Goal: Transaction & Acquisition: Purchase product/service

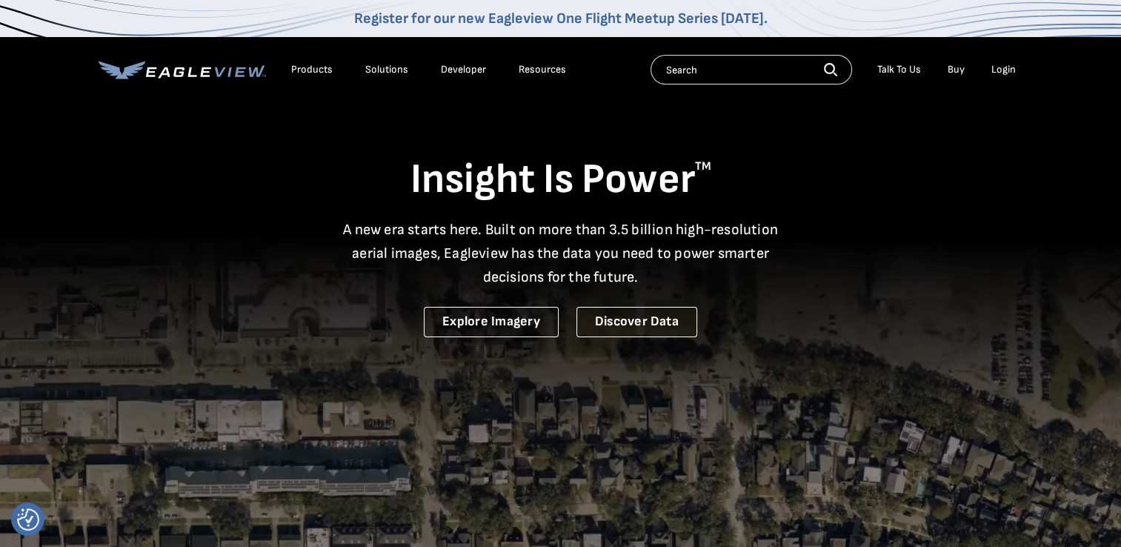
click at [703, 67] on div "Login" at bounding box center [1003, 69] width 24 height 13
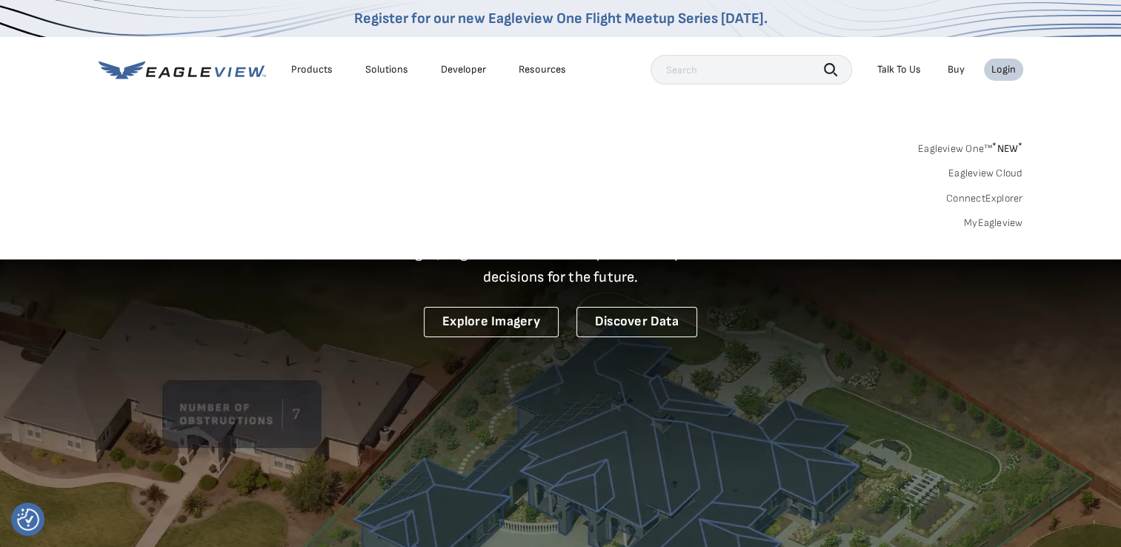
click at [703, 216] on link "MyEagleview" at bounding box center [993, 222] width 59 height 13
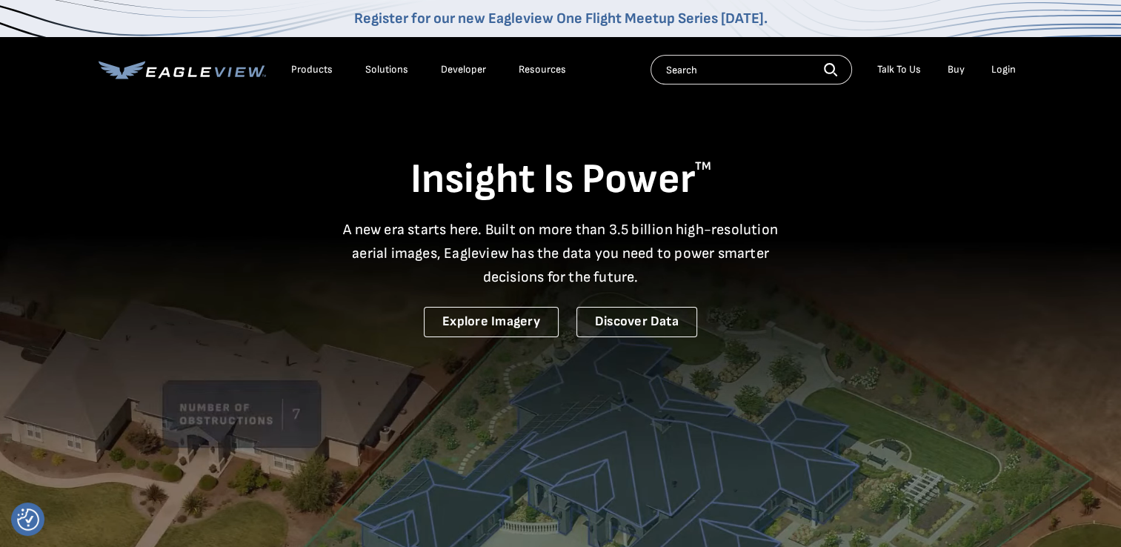
click at [998, 67] on div "Login" at bounding box center [1003, 69] width 24 height 13
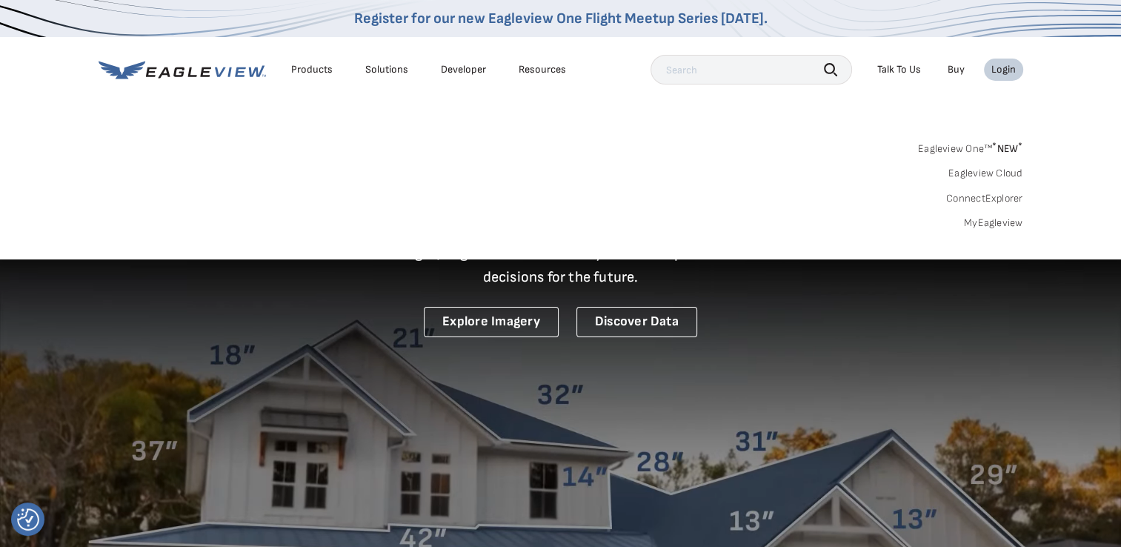
click at [992, 221] on link "MyEagleview" at bounding box center [993, 222] width 59 height 13
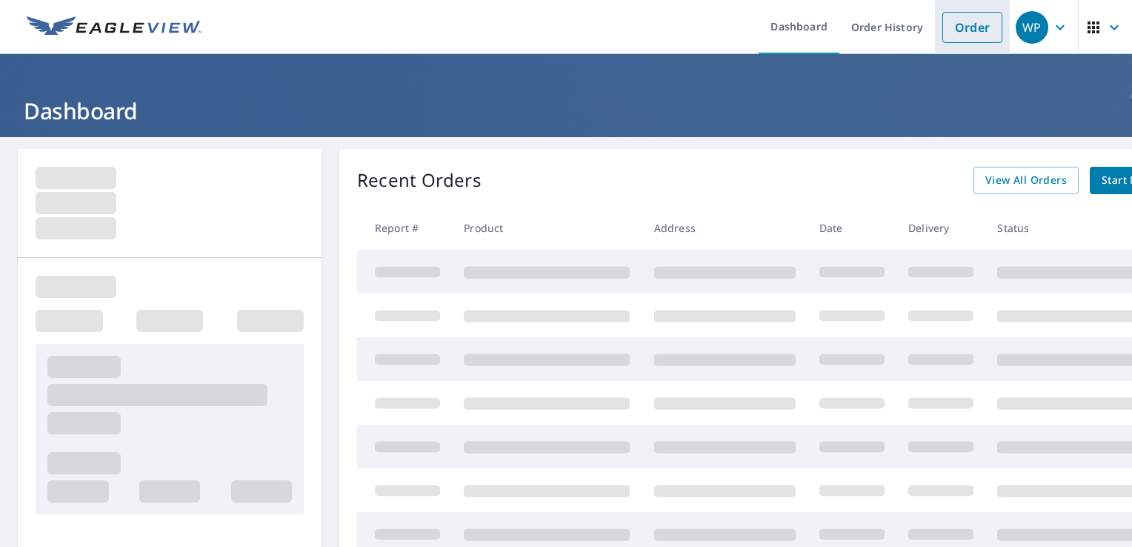
click at [963, 33] on link "Order" at bounding box center [972, 27] width 60 height 31
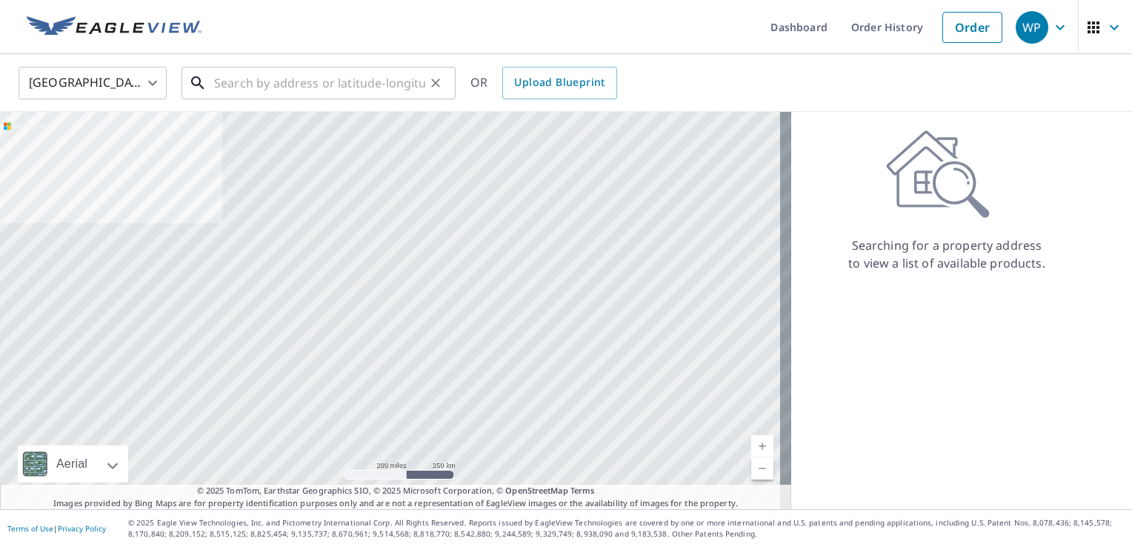
click at [237, 81] on input "text" at bounding box center [319, 82] width 211 height 41
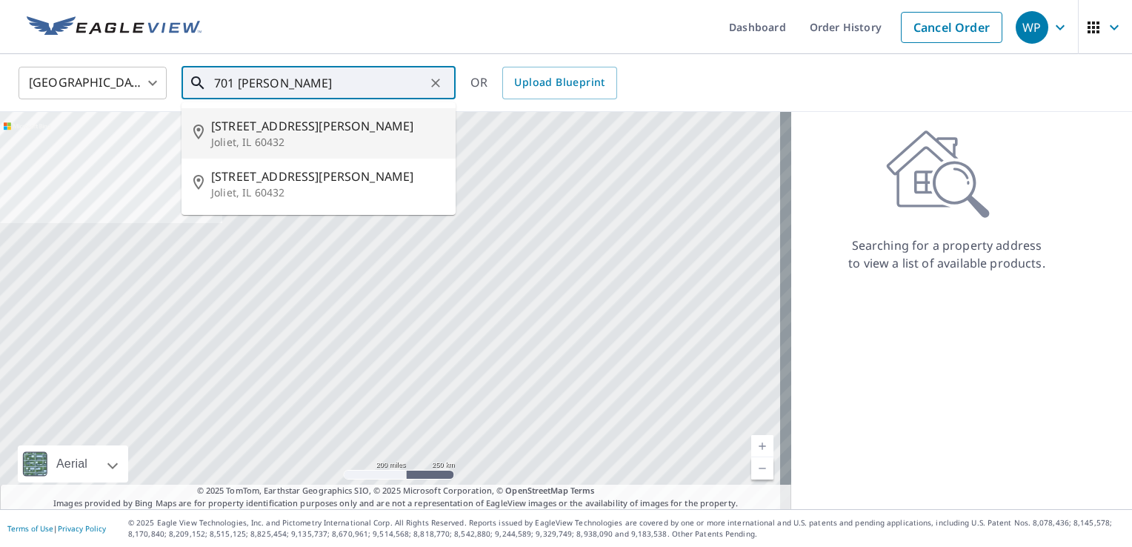
click at [246, 126] on span "701 E Jackson St" at bounding box center [327, 126] width 233 height 18
type input "701 E Jackson St Joliet, IL 60432"
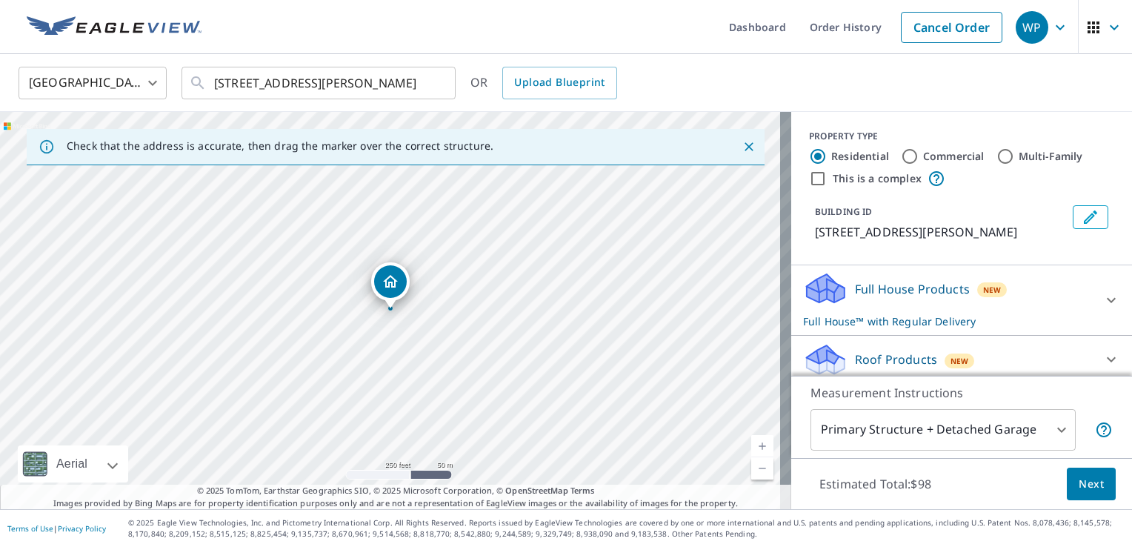
click at [901, 159] on input "Commercial" at bounding box center [910, 156] width 18 height 18
radio input "true"
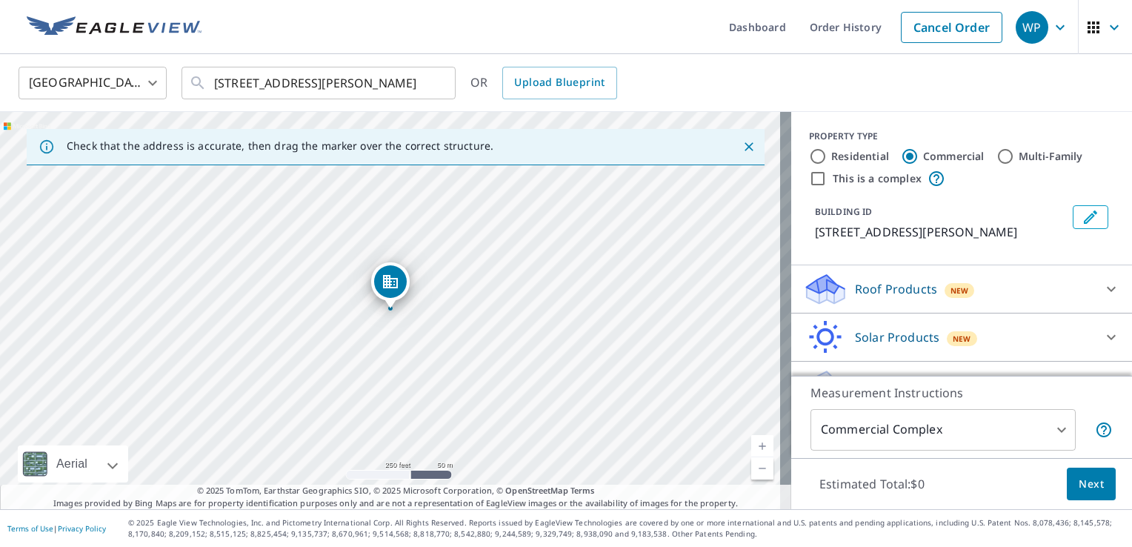
click at [27, 304] on div "701 E Jackson St Joliet, IL 60432" at bounding box center [395, 310] width 791 height 397
click at [1045, 432] on body "WP WP Dashboard Order History Cancel Order WP United States US ​ 701 E Jackson …" at bounding box center [566, 273] width 1132 height 547
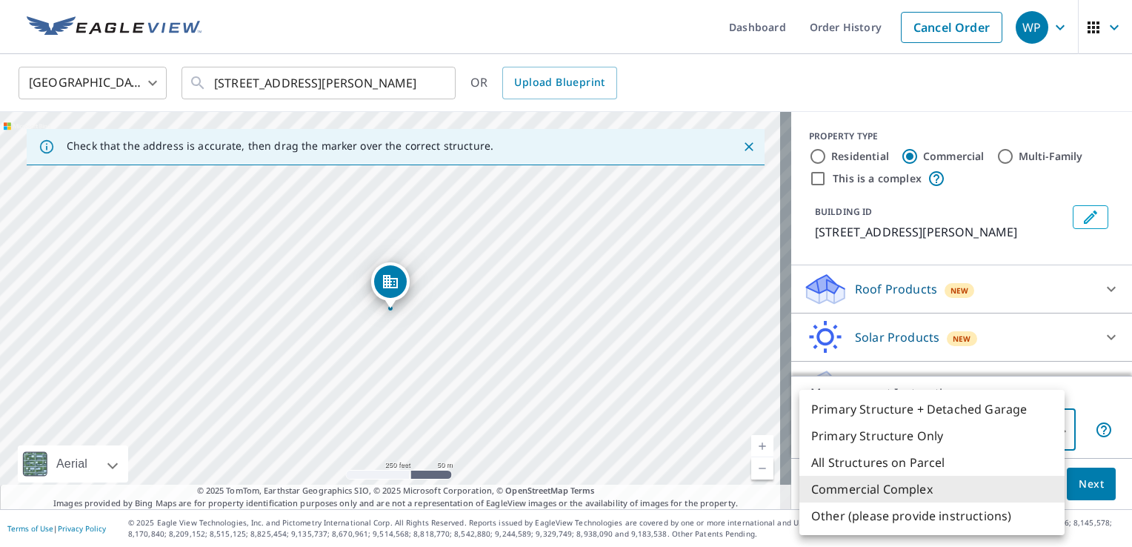
click at [1045, 432] on li "Primary Structure Only" at bounding box center [931, 435] width 265 height 27
type input "2"
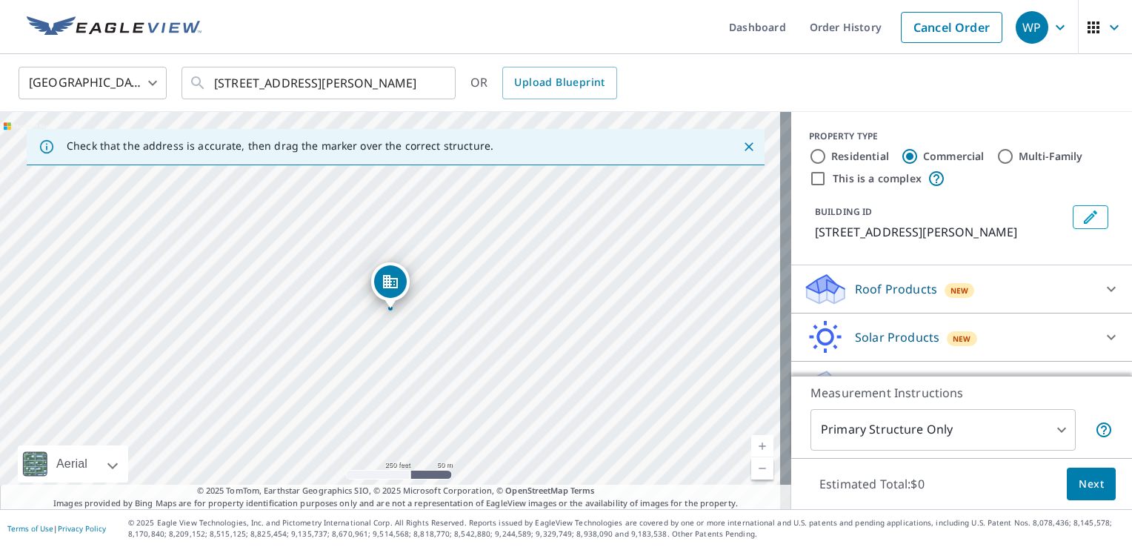
click at [955, 292] on div "New" at bounding box center [959, 290] width 30 height 15
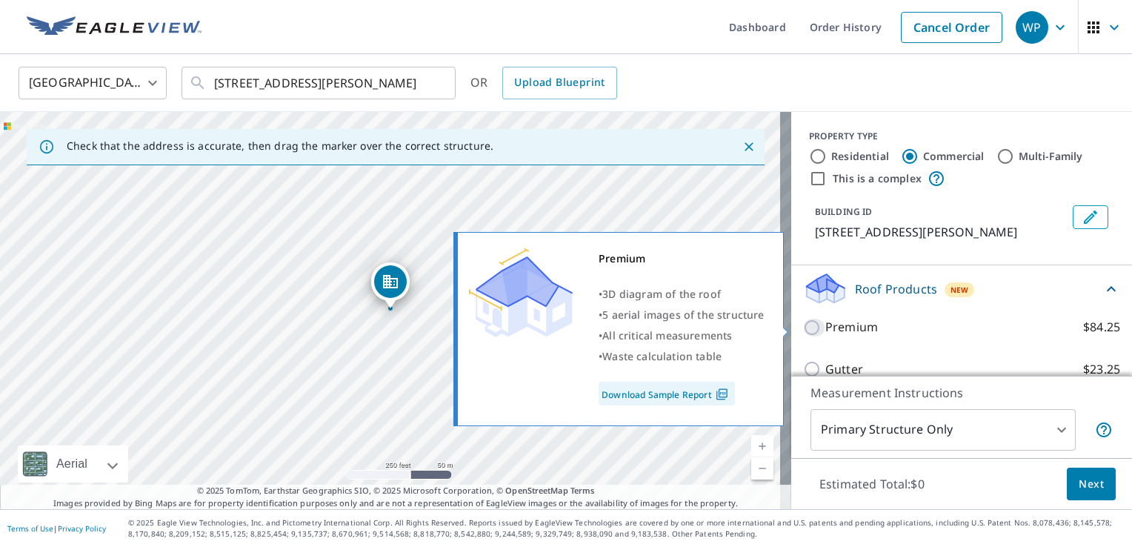
click at [803, 324] on input "Premium $84.25" at bounding box center [814, 328] width 22 height 18
checkbox input "true"
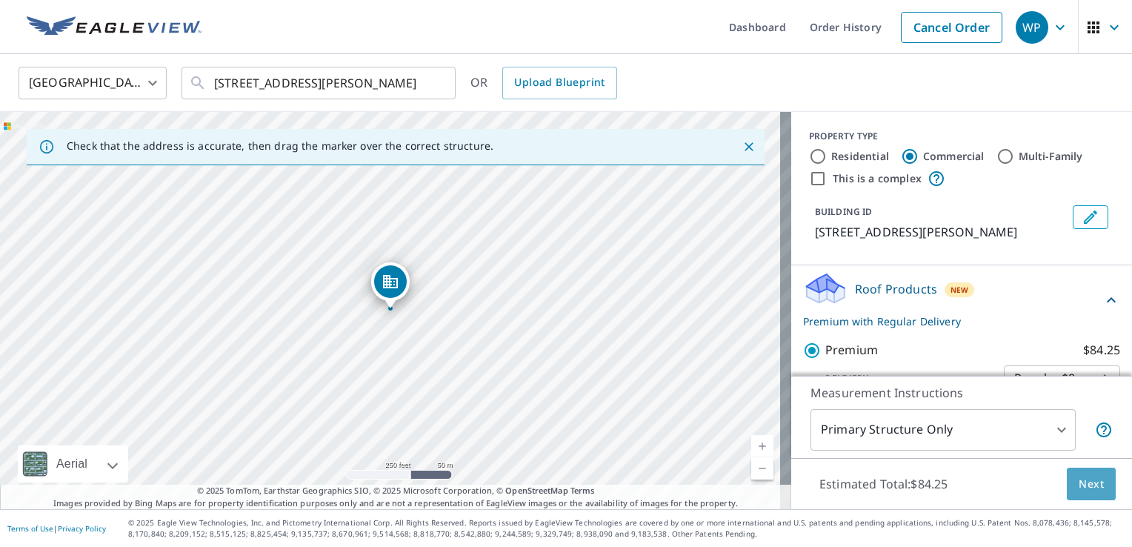
click at [1078, 485] on span "Next" at bounding box center [1090, 484] width 25 height 19
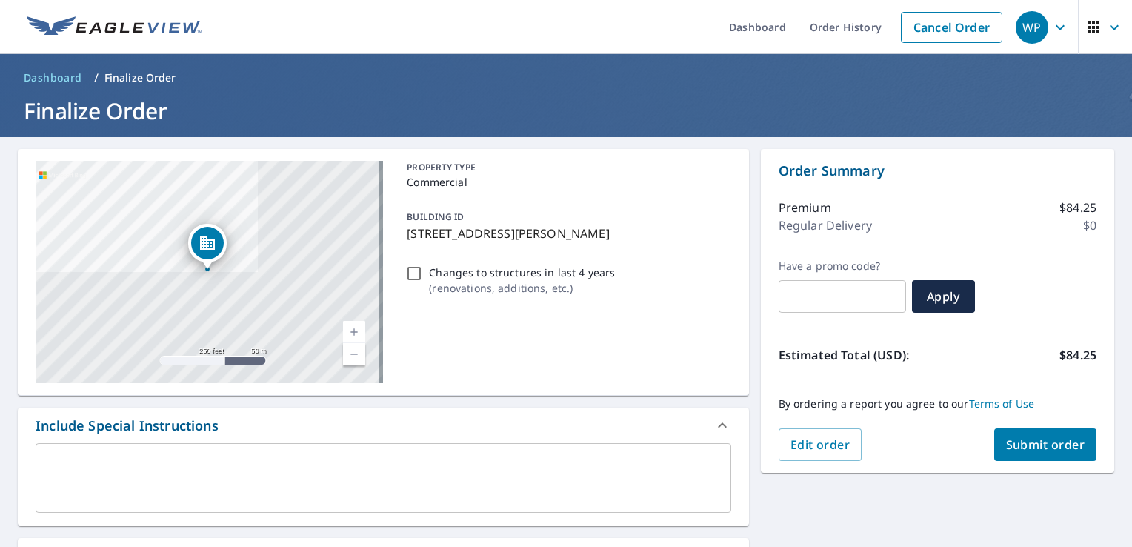
click at [107, 287] on div "701 E Jackson St Joliet, IL 60432" at bounding box center [209, 272] width 347 height 222
click at [1019, 437] on span "Submit order" at bounding box center [1045, 444] width 79 height 16
checkbox input "true"
